Goal: Information Seeking & Learning: Learn about a topic

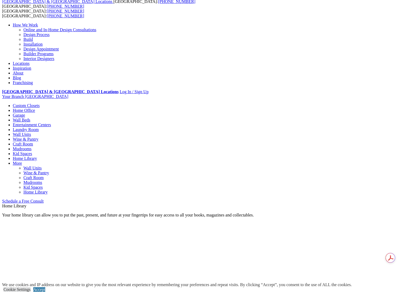
scroll to position [30, 0]
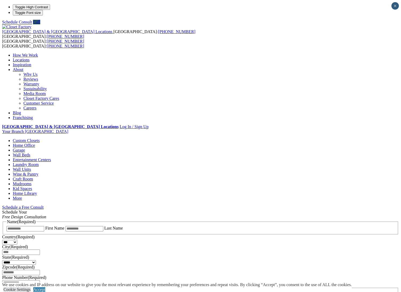
click at [35, 143] on link "Home Office" at bounding box center [24, 145] width 22 height 5
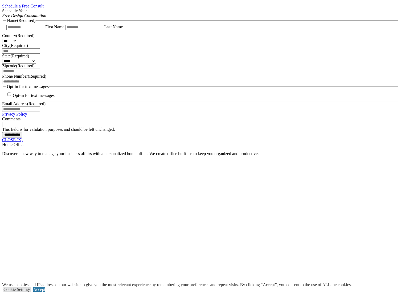
scroll to position [356, 0]
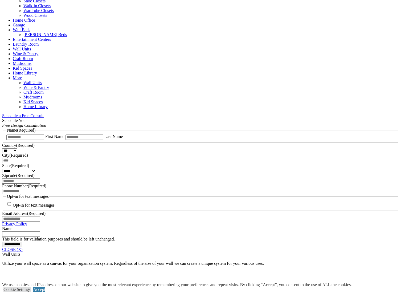
scroll to position [248, 0]
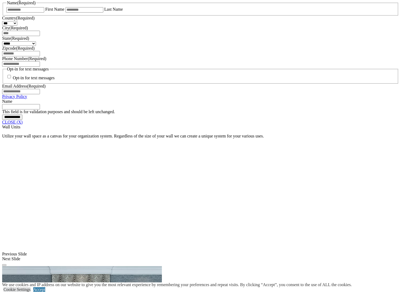
scroll to position [372, 0]
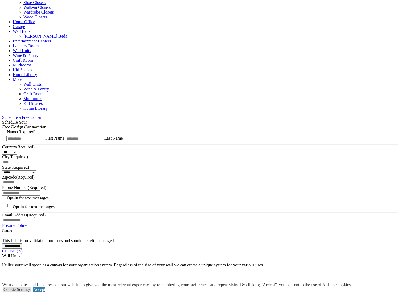
scroll to position [243, 0]
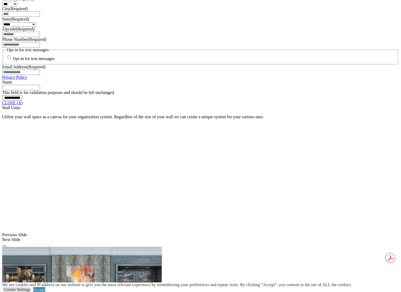
scroll to position [396, 0]
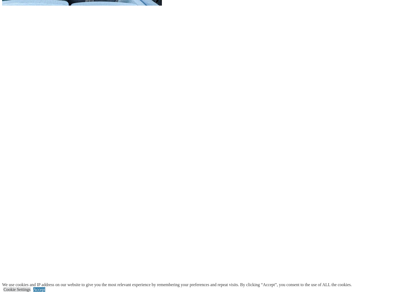
scroll to position [738, 0]
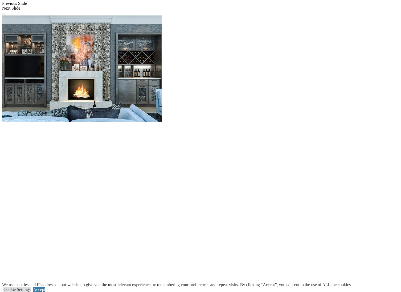
scroll to position [622, 0]
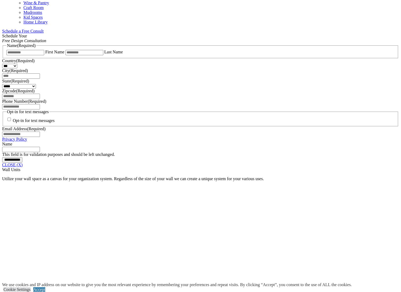
scroll to position [321, 0]
